Goal: Check status: Check status

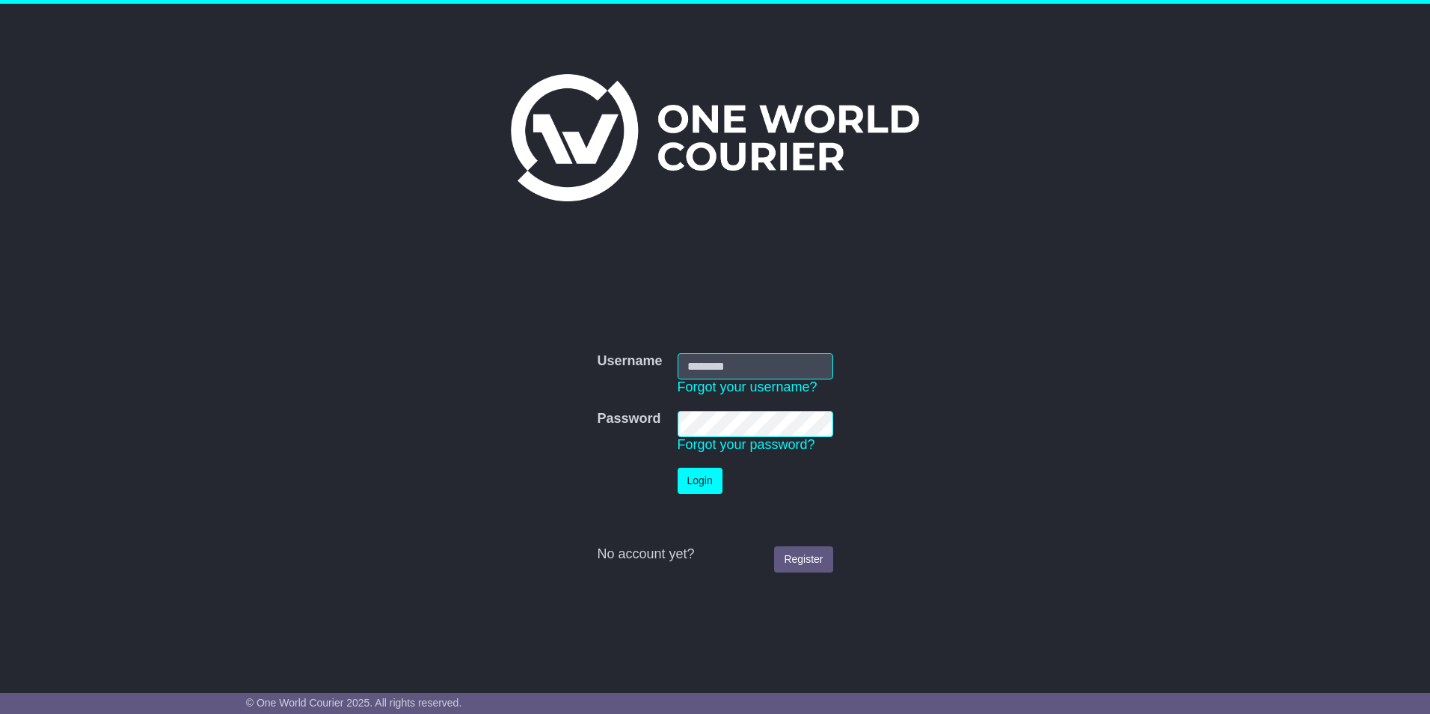
type input "**********"
click at [699, 484] on button "Login" at bounding box center [700, 481] width 45 height 26
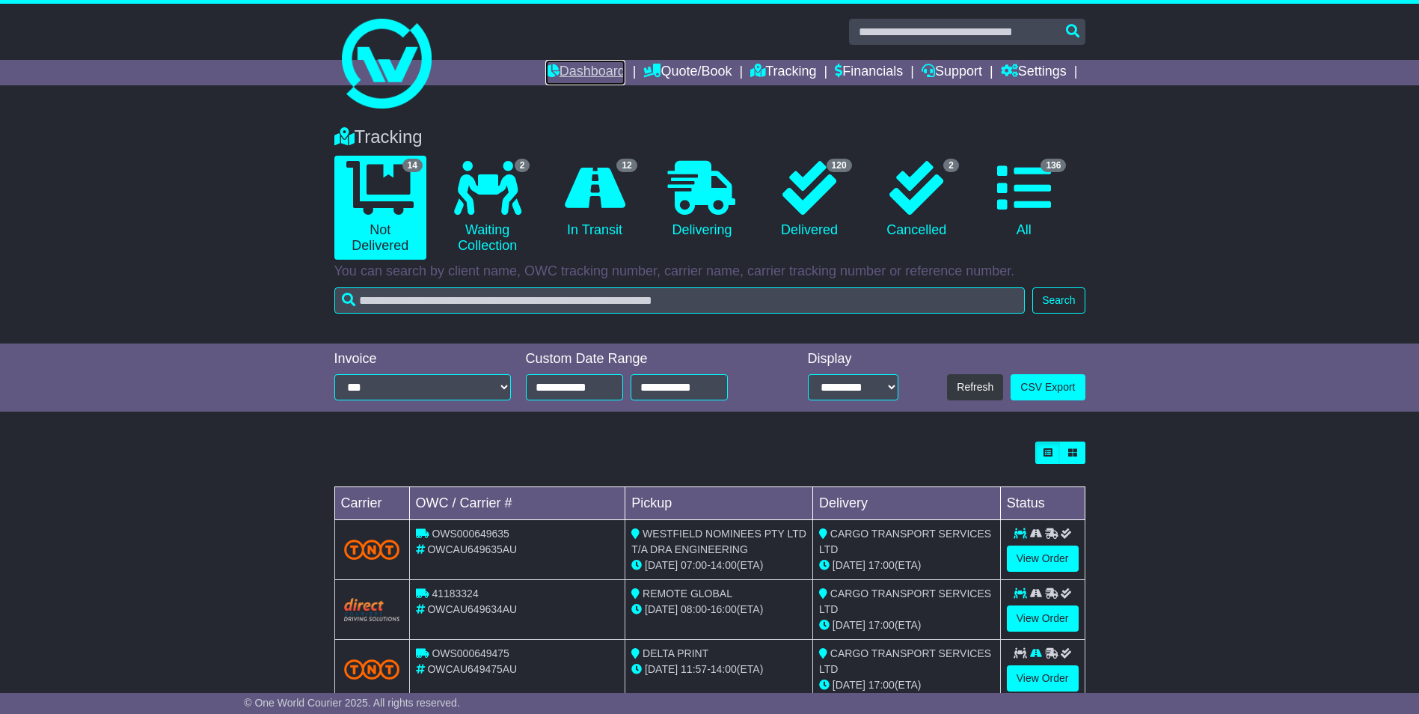
click at [601, 75] on link "Dashboard" at bounding box center [585, 72] width 80 height 25
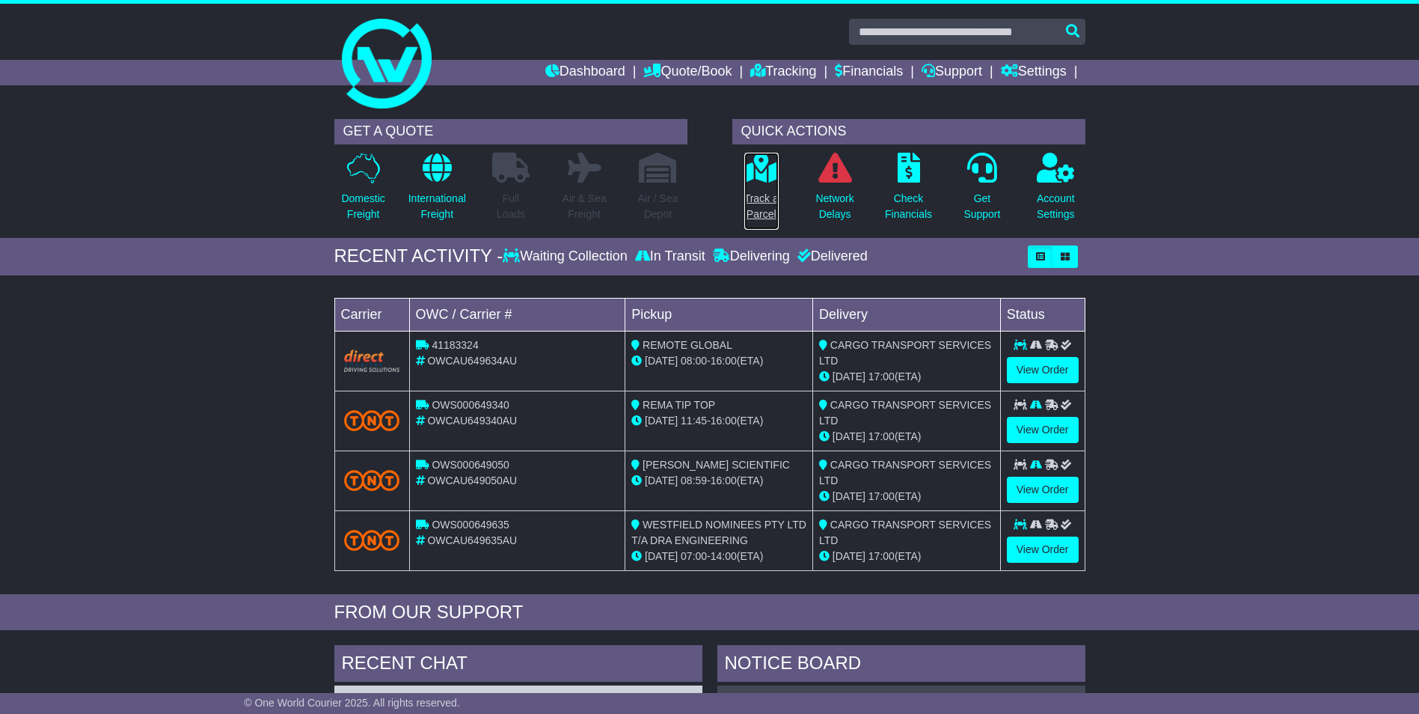
click at [764, 195] on p "Track a Parcel" at bounding box center [761, 206] width 34 height 31
